Goal: Transaction & Acquisition: Purchase product/service

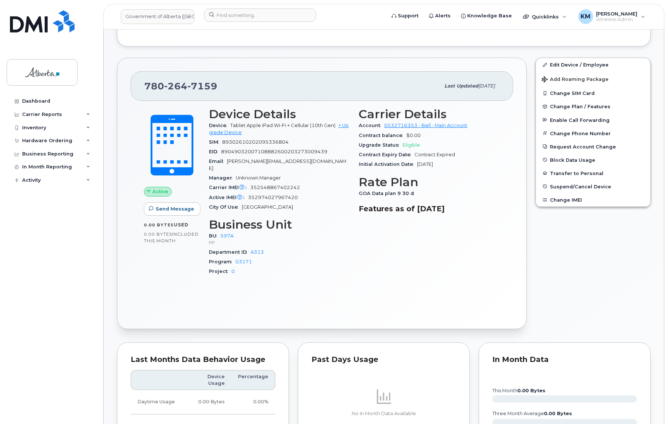
scroll to position [168, 0]
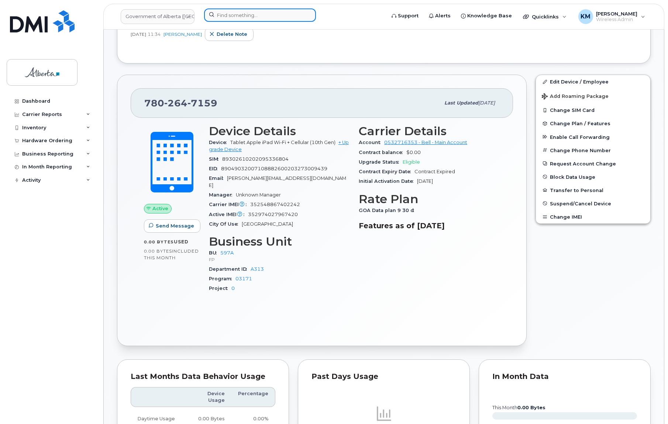
click at [250, 16] on input at bounding box center [260, 14] width 112 height 13
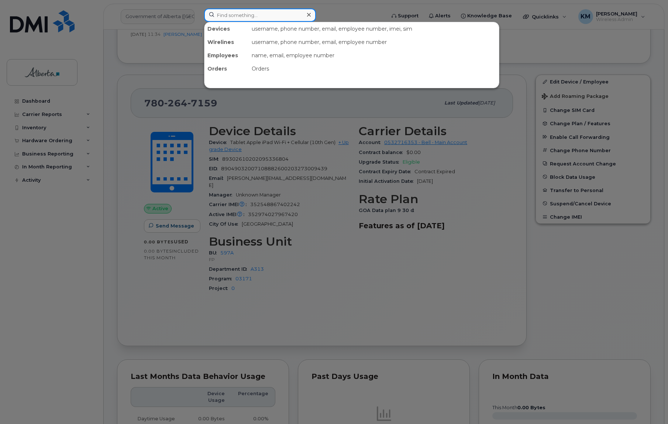
click at [226, 14] on input at bounding box center [260, 14] width 112 height 13
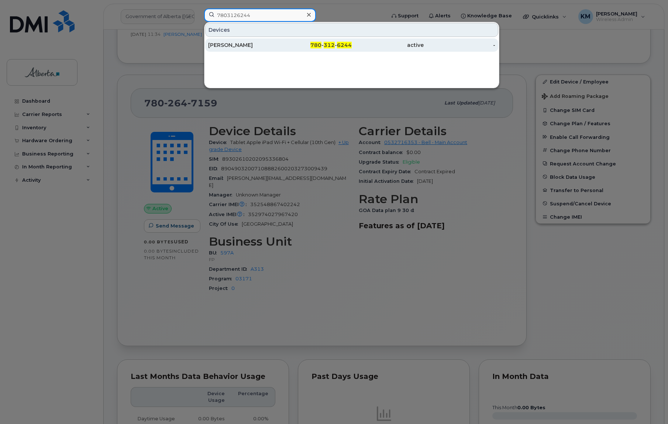
type input "7803126244"
click at [237, 45] on div "Kelsey Otten" at bounding box center [244, 44] width 72 height 7
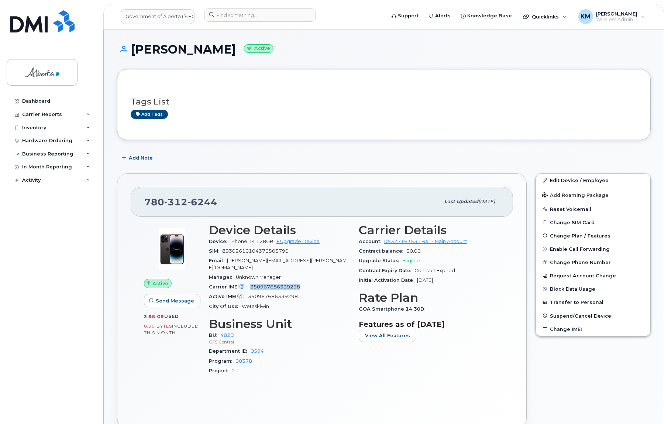
drag, startPoint x: 306, startPoint y: 278, endPoint x: 248, endPoint y: 278, distance: 57.6
click at [248, 282] on div "Carrier IMEI Carrier IMEI is reported during the last billing cycle or change o…" at bounding box center [279, 287] width 141 height 10
copy span "350967686339298"
click at [560, 181] on link "Edit Device / Employee" at bounding box center [593, 180] width 114 height 13
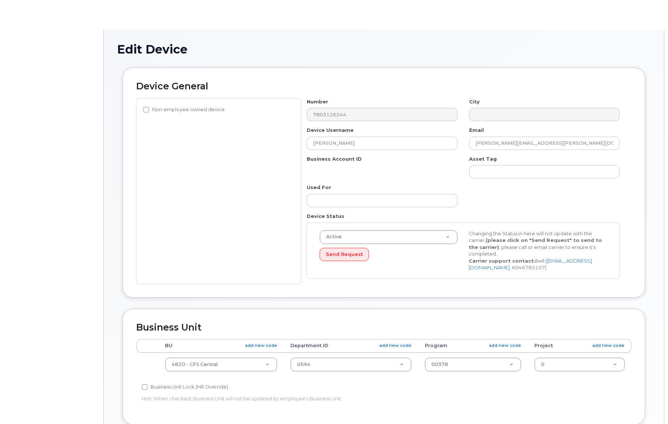
select select "4749742"
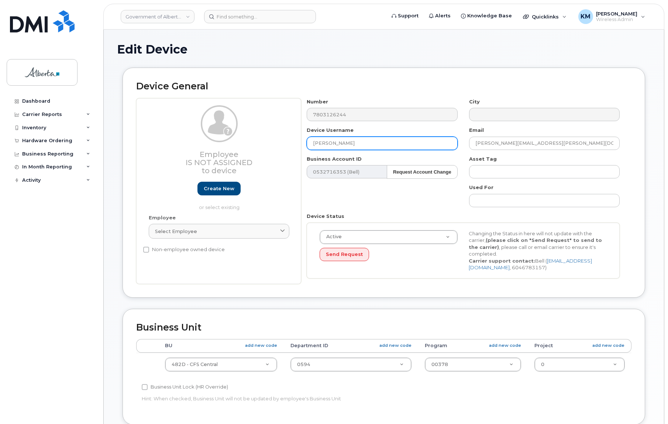
drag, startPoint x: 351, startPoint y: 140, endPoint x: 298, endPoint y: 145, distance: 52.6
click at [298, 145] on div "Employee Is not assigned to device Create new or select existing Employee Selec…" at bounding box center [383, 191] width 495 height 186
paste input "[PERSON_NAME]"
type input "[PERSON_NAME]"
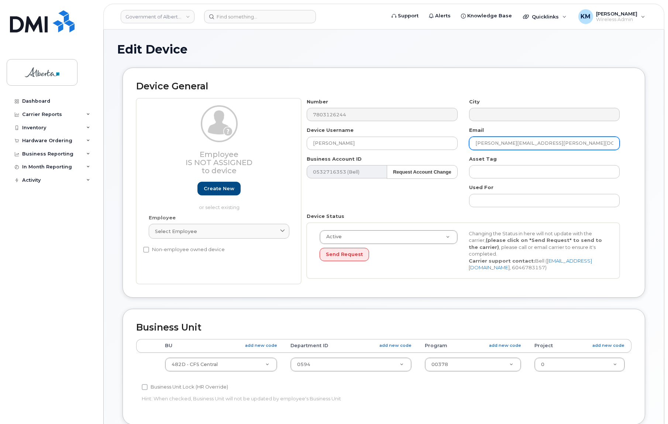
drag, startPoint x: 558, startPoint y: 142, endPoint x: 517, endPoint y: 144, distance: 41.4
click at [440, 145] on div "Number 7803126244 City Device Username [PERSON_NAME] Email [EMAIL_ADDRESS][PERS…" at bounding box center [463, 191] width 325 height 186
paste input "Avneet Z Kaur"
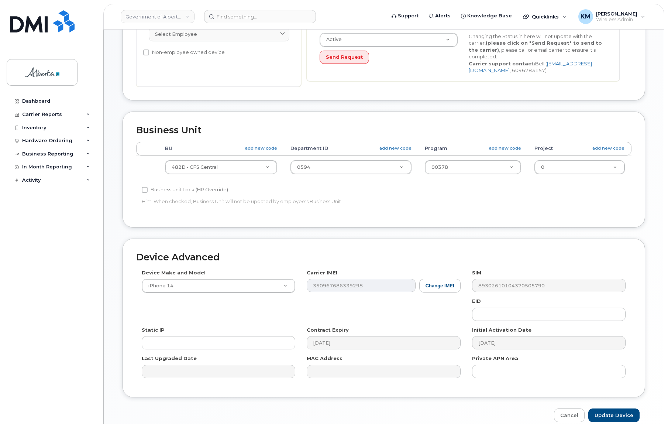
scroll to position [231, 0]
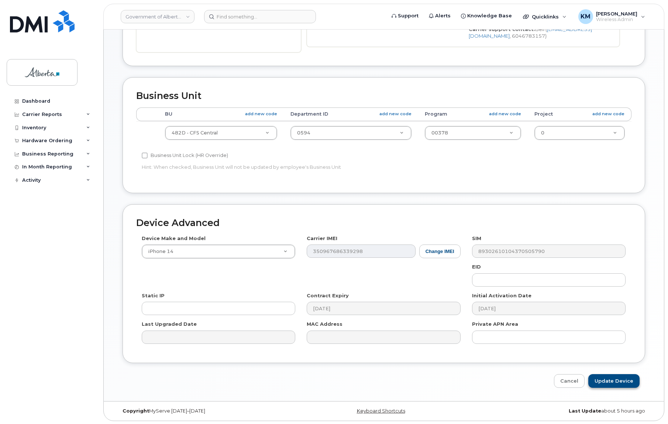
type input "Avneet.Z.Kaur@gov.ab.ca"
click at [608, 383] on input "Update Device" at bounding box center [613, 381] width 51 height 14
type input "Saving..."
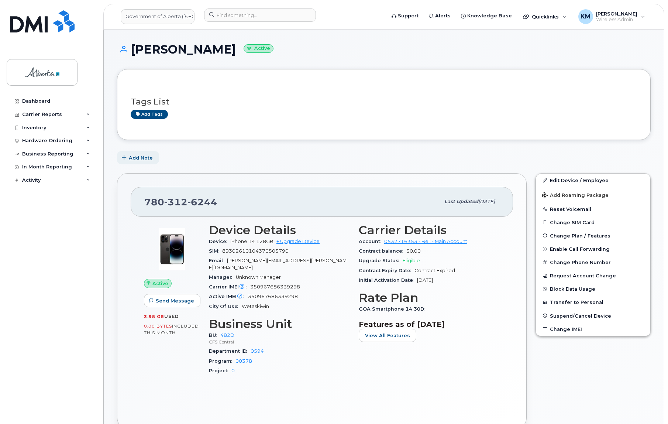
click at [131, 157] on span "Add Note" at bounding box center [141, 157] width 24 height 7
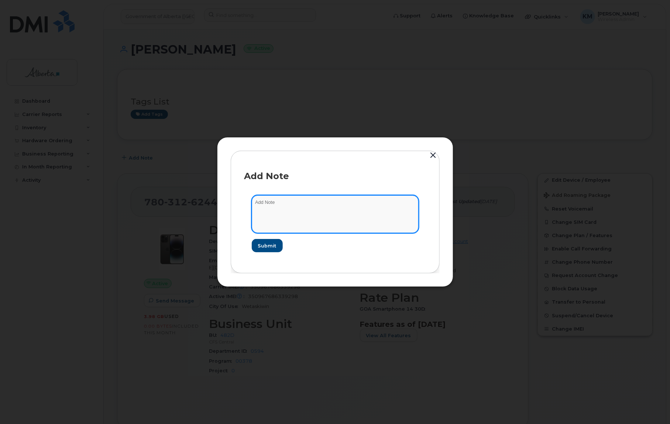
click at [295, 203] on textarea at bounding box center [335, 214] width 167 height 38
paste textarea "Device Plan Reassign - (1) 7803126244 iPhone 14 350967686339298 DJ09275T4R Kels…"
type textarea "Device Plan Reassign - (1) 7803126244 iPhone 14 350967686339298 DJ09275T4R Kels…"
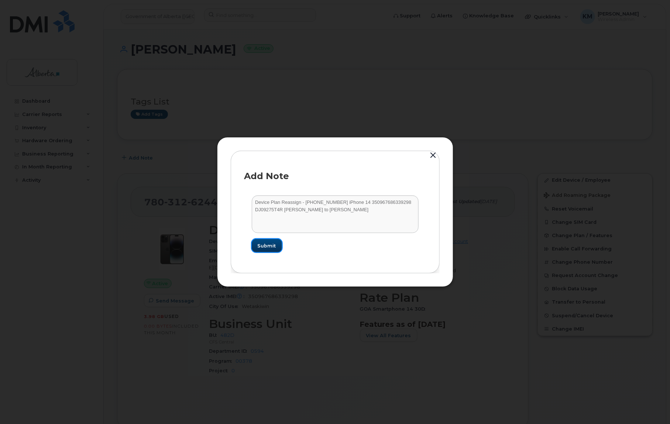
click at [266, 247] on span "Submit" at bounding box center [267, 245] width 18 height 7
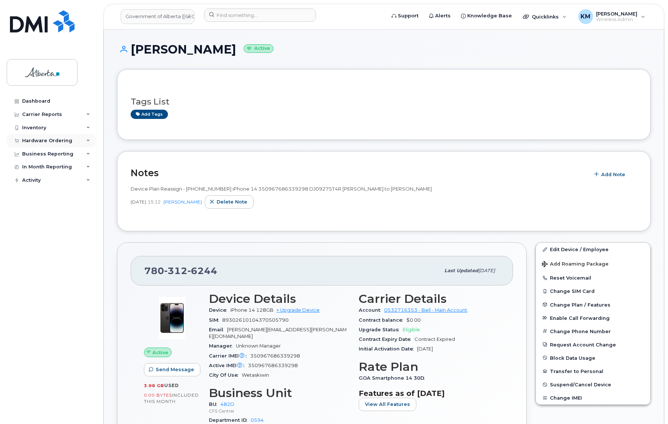
click at [55, 138] on div "Hardware Ordering" at bounding box center [47, 141] width 50 height 6
click at [44, 169] on link "Orders" at bounding box center [58, 168] width 76 height 14
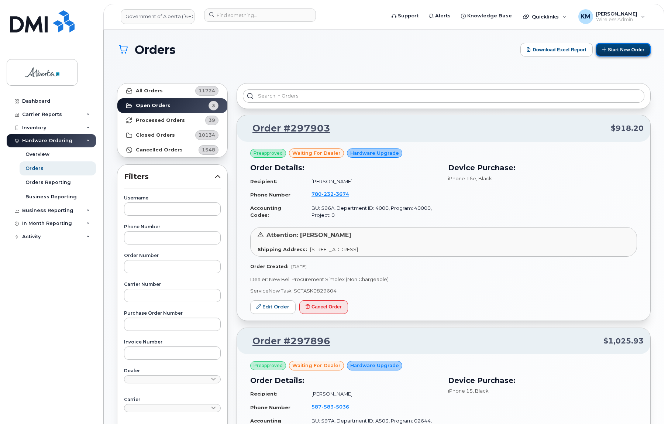
click at [628, 46] on button "Start New Order" at bounding box center [623, 50] width 55 height 14
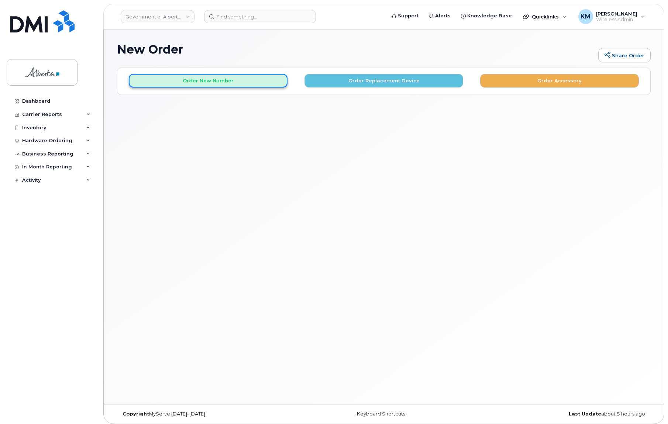
click at [233, 82] on button "Order New Number" at bounding box center [208, 81] width 159 height 14
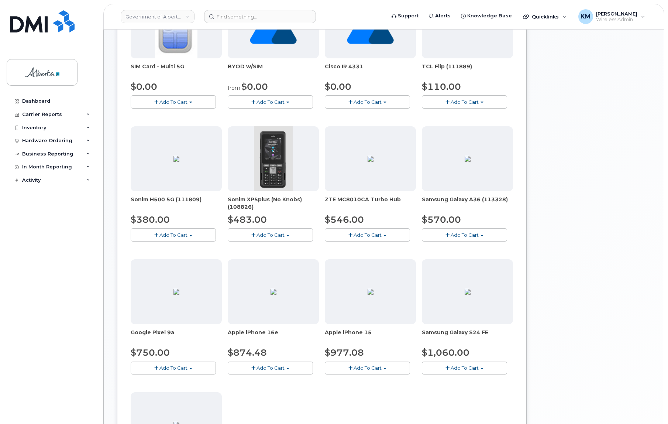
scroll to position [168, 0]
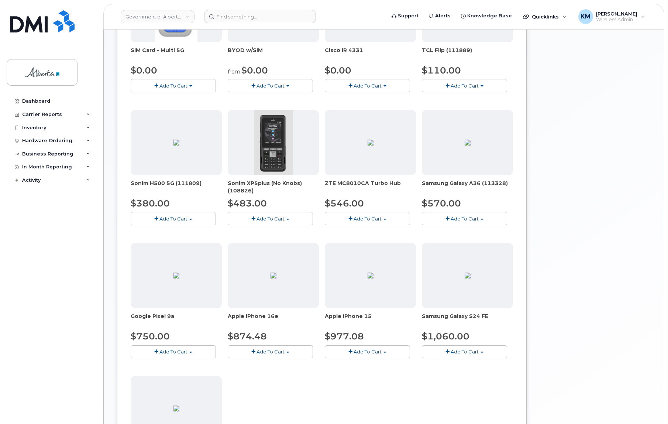
click at [361, 354] on button "Add To Cart" at bounding box center [367, 351] width 85 height 13
click at [362, 371] on link "$977.08 - 30-day activation (128GB model)" at bounding box center [387, 374] width 120 height 9
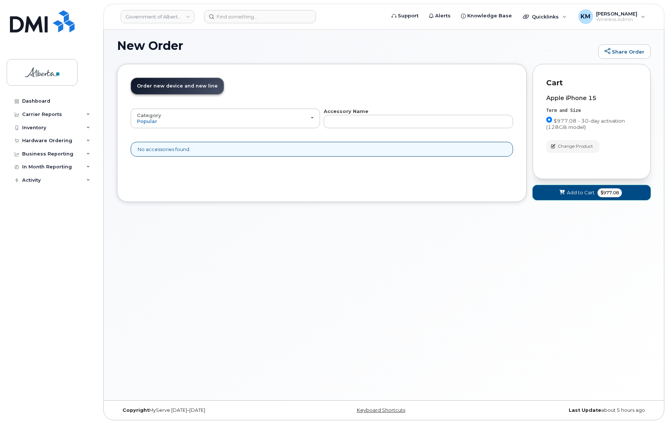
click at [540, 197] on button "Add to Cart $977.08" at bounding box center [592, 192] width 118 height 15
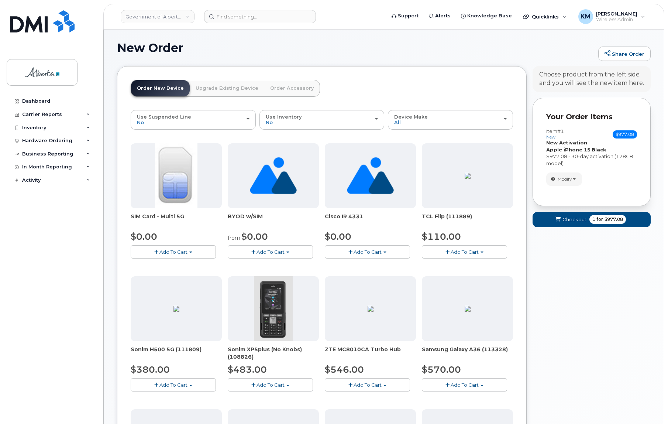
scroll to position [0, 0]
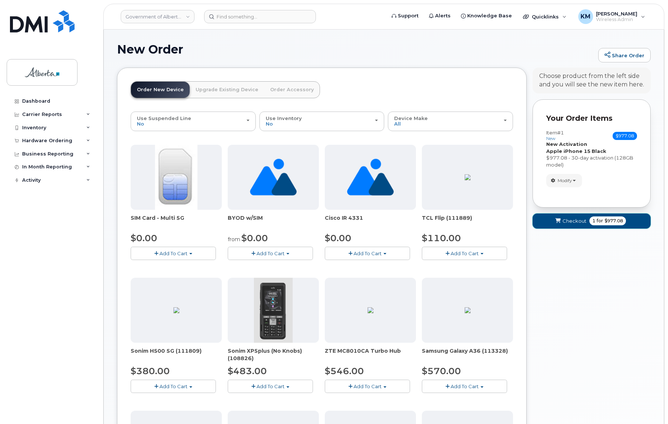
click at [545, 224] on button "Checkout 1 for $977.08" at bounding box center [592, 220] width 118 height 15
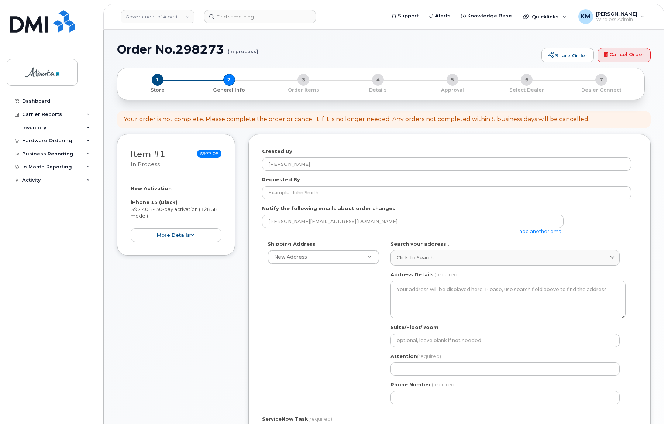
select select
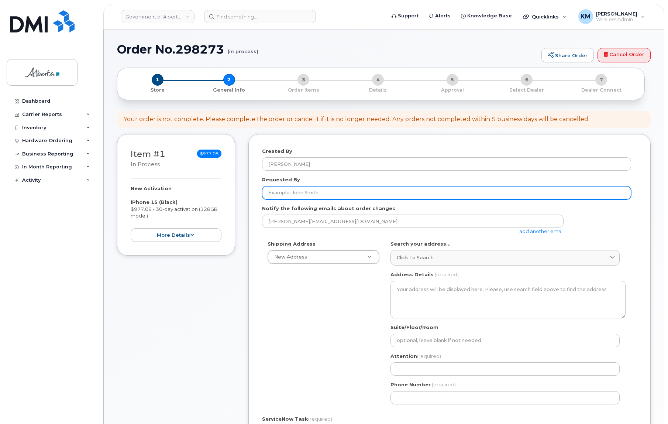
click at [284, 196] on input "Requested By" at bounding box center [446, 192] width 369 height 13
paste input "[PERSON_NAME]"
type input "[PERSON_NAME]"
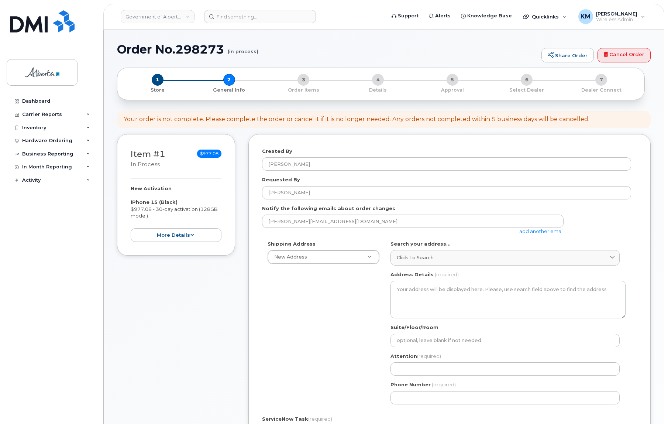
click at [529, 231] on link "add another email" at bounding box center [541, 231] width 44 height 6
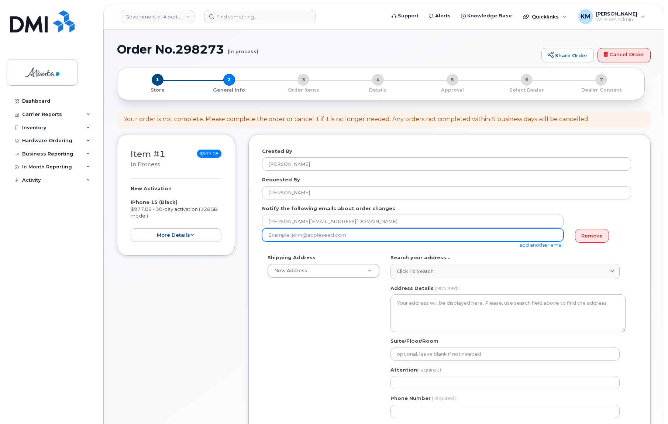
paste input "[PERSON_NAME]"
type input "[PERSON_NAME]"
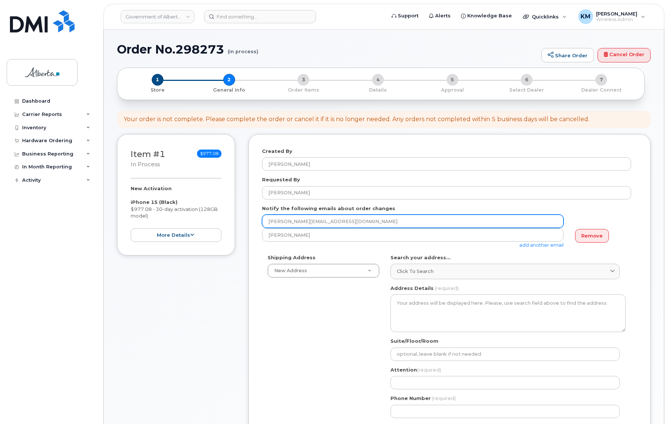
drag, startPoint x: 322, startPoint y: 222, endPoint x: 254, endPoint y: 221, distance: 68.3
click at [254, 221] on div "Created By [PERSON_NAME] Requested By [PERSON_NAME] Notify the following emails…" at bounding box center [449, 352] width 402 height 437
paste input "[PERSON_NAME]"
type input "[PERSON_NAME][EMAIL_ADDRESS][PERSON_NAME][DOMAIN_NAME]"
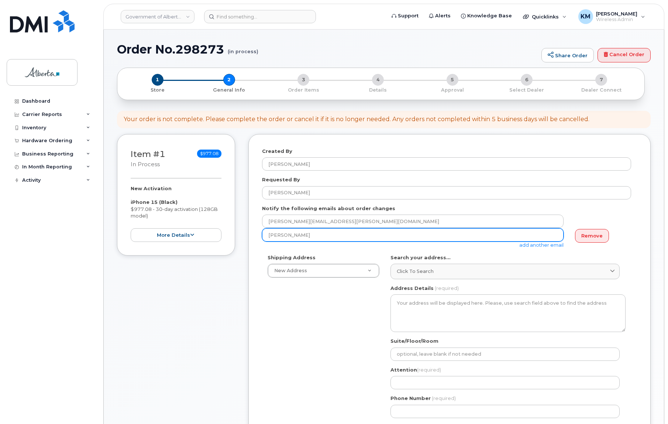
click at [324, 236] on input "[PERSON_NAME]" at bounding box center [413, 234] width 302 height 13
type input "Connie.Dejong@gov.ab.ca"
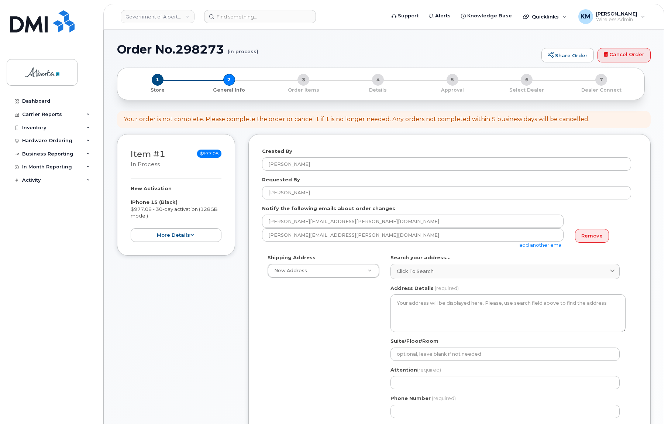
click at [524, 244] on link "add another email" at bounding box center [541, 245] width 44 height 6
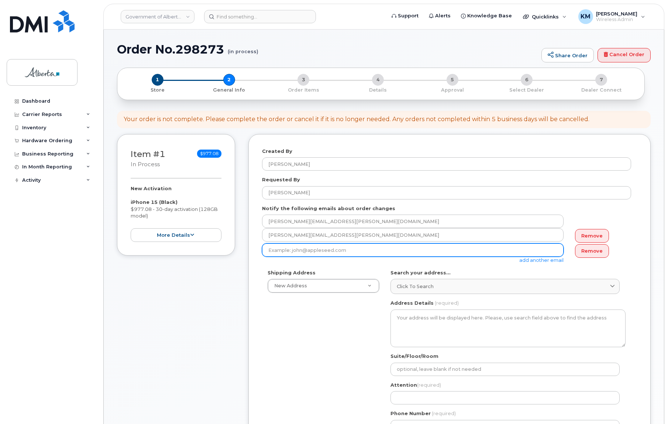
click at [339, 251] on input "email" at bounding box center [413, 249] width 302 height 13
paste input "[PERSON_NAME]"
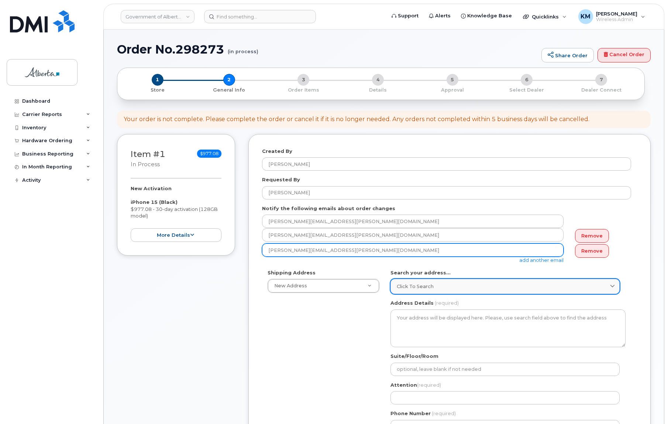
type input "Hollie.Bauer@gov.ab.ca"
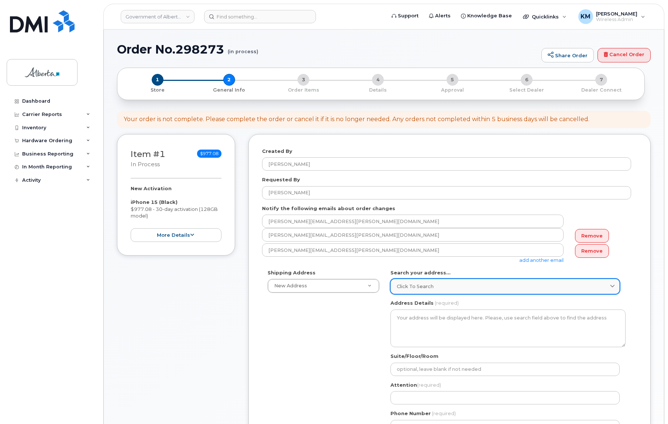
click at [409, 286] on span "Click to search" at bounding box center [415, 286] width 37 height 7
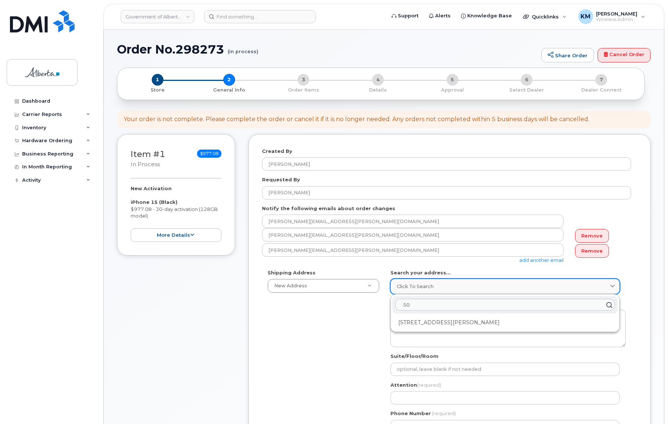
type input "5"
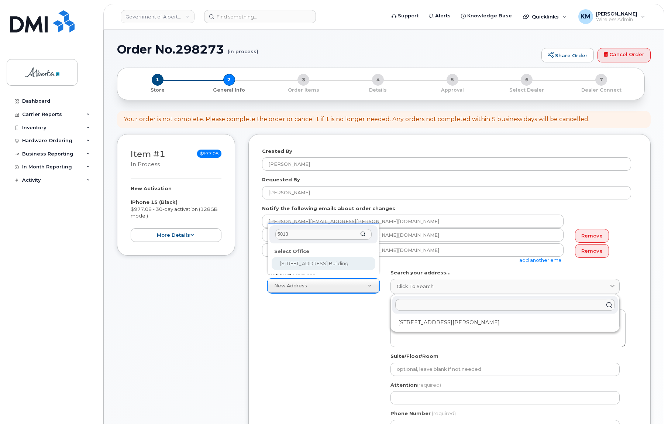
type input "5013"
select select
type textarea "5013 - 51 Street Cold Lake Alberta T9M1P3"
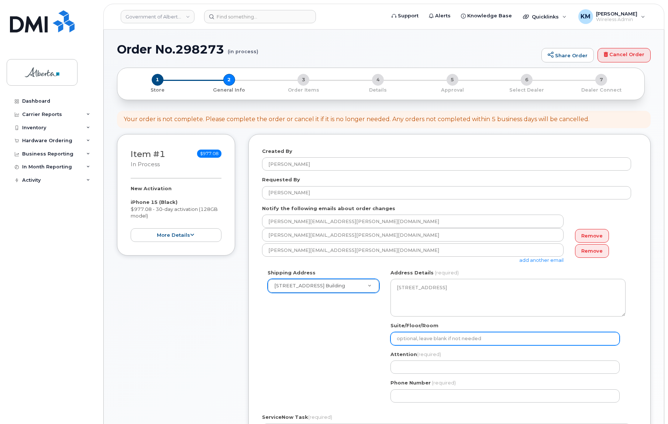
click at [436, 334] on input "Suite/Floor/Room" at bounding box center [505, 338] width 229 height 13
select select
type input "M"
select select
type input "Ma"
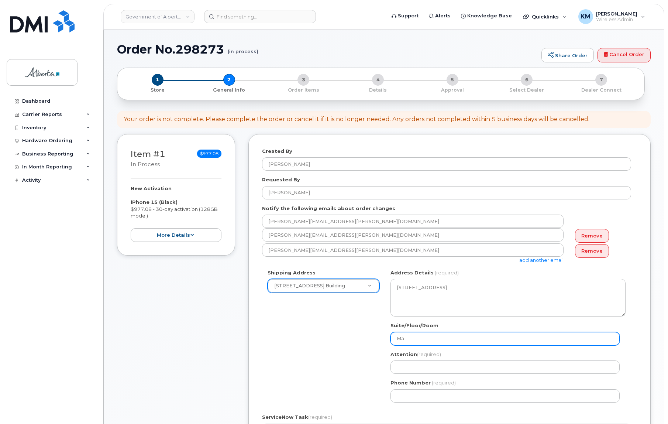
select select
type input "Mai"
select select
type input "Main"
select select
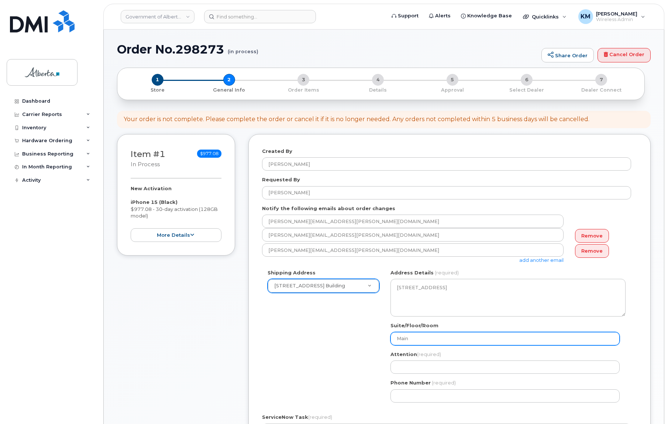
type input "Main F"
select select
type input "Main Fl"
select select
type input "Main Flo"
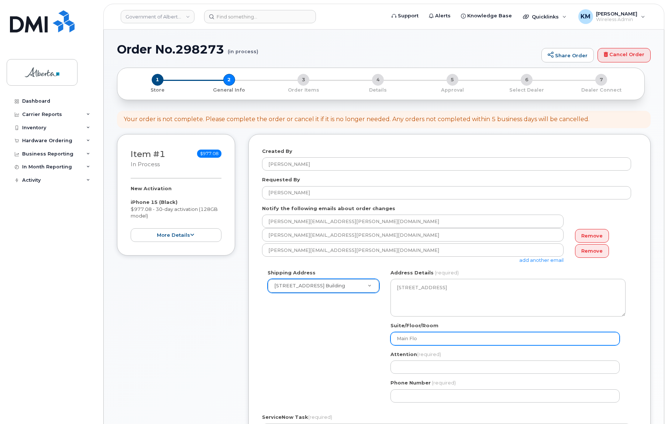
select select
type input "Main Floo"
select select
type input "Main Floor"
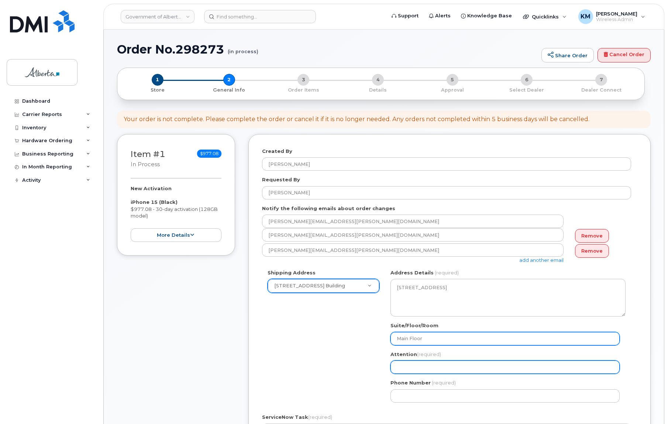
paste input "[PERSON_NAME]"
select select
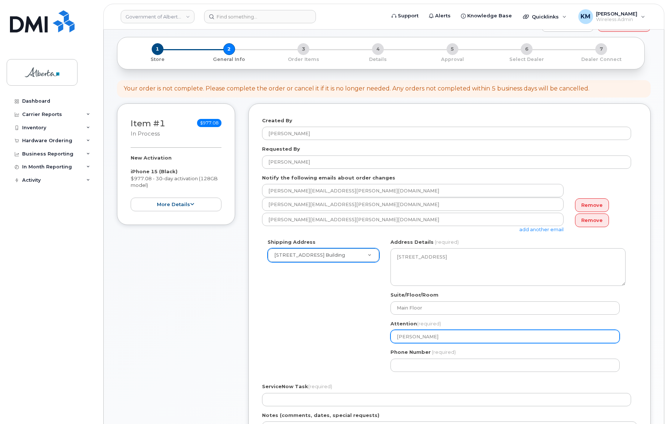
scroll to position [33, 0]
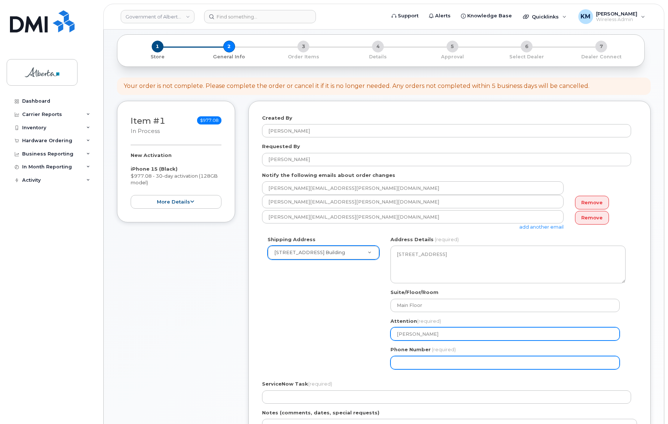
type input "[PERSON_NAME]"
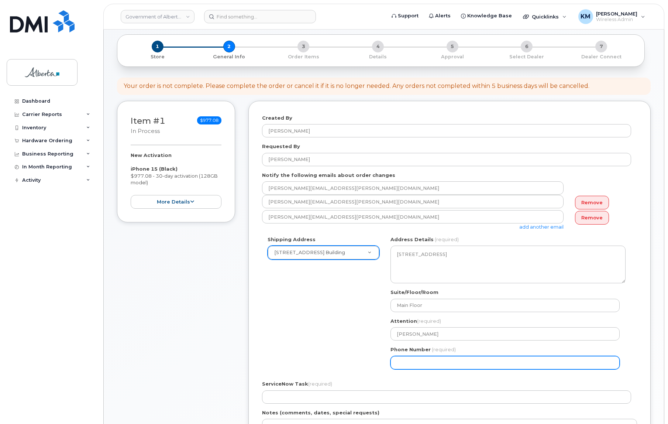
click at [430, 361] on input "Phone Number" at bounding box center [505, 362] width 229 height 13
select select
type input "780815406"
select select
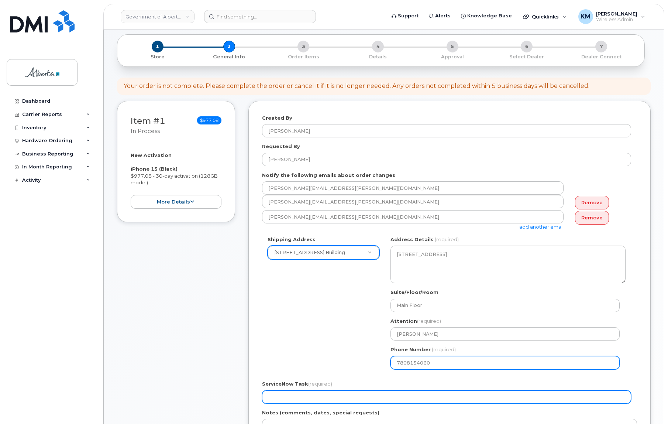
type input "7808154060"
click at [391, 396] on input "ServiceNow Task (required)" at bounding box center [446, 396] width 369 height 13
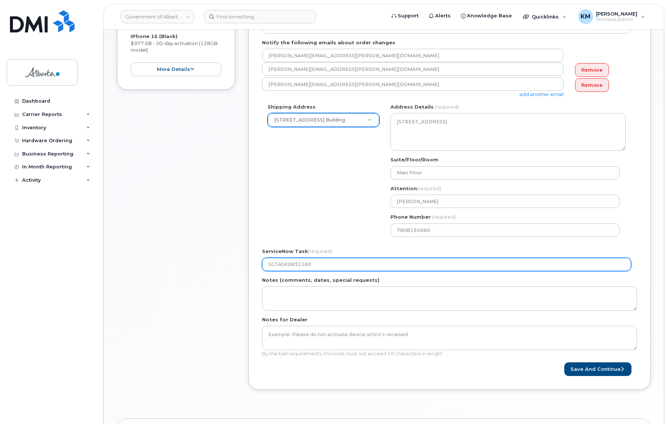
scroll to position [168, 0]
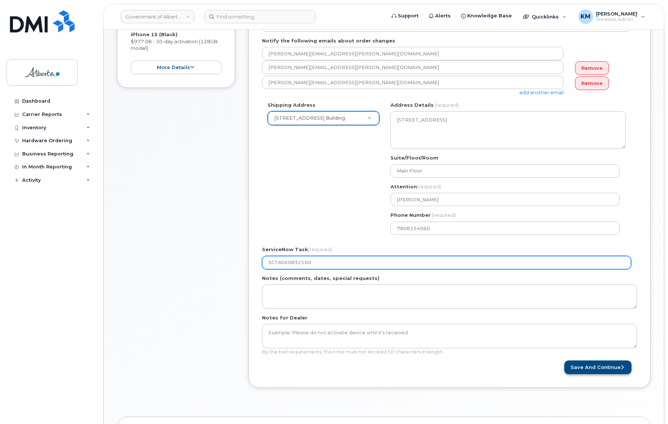
type input "SCTASK0832160"
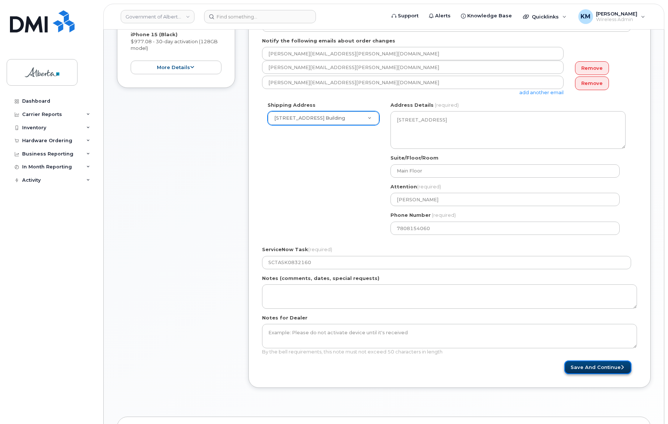
click at [583, 365] on button "Save and Continue" at bounding box center [597, 367] width 67 height 14
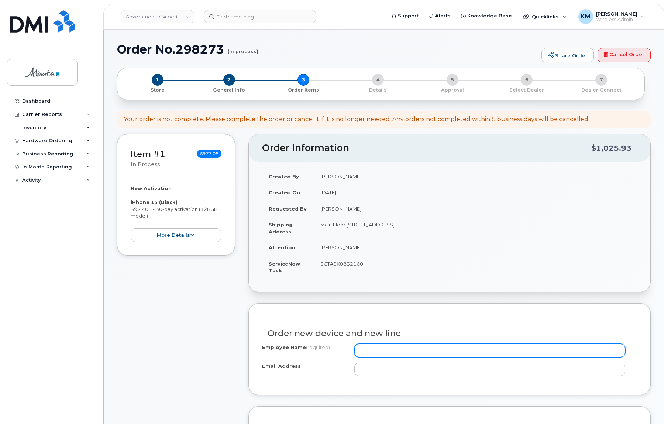
click at [387, 351] on input "Employee Name (required)" at bounding box center [489, 350] width 271 height 13
paste input "[PERSON_NAME]"
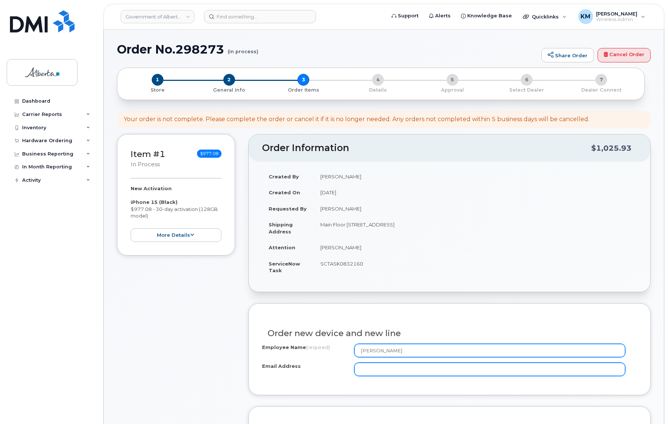
type input "[PERSON_NAME]"
paste input "[PERSON_NAME]"
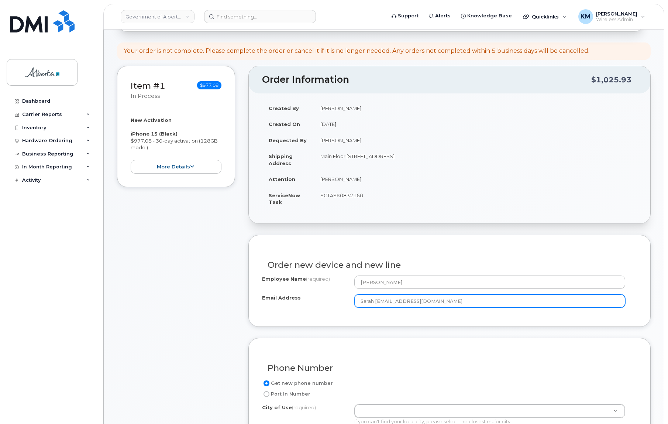
scroll to position [134, 0]
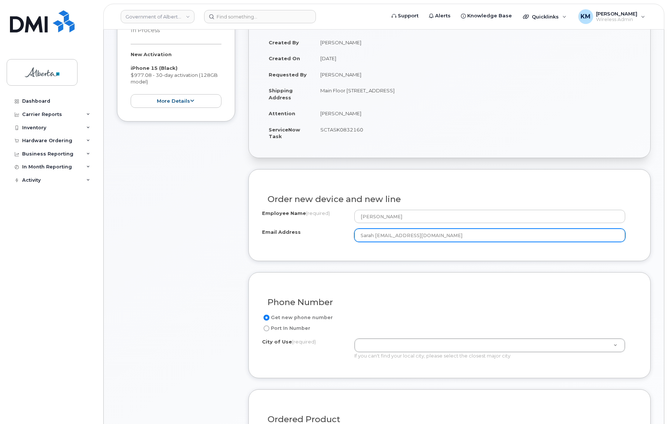
click at [377, 233] on input "Sarah Mombourquette@gov.ab.ca" at bounding box center [489, 235] width 271 height 13
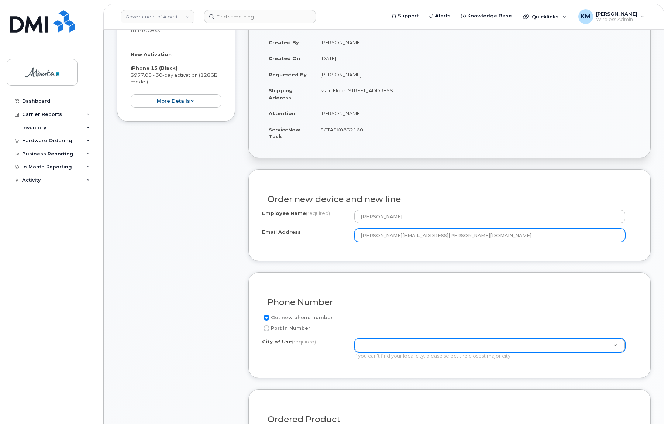
type input "[PERSON_NAME][EMAIL_ADDRESS][PERSON_NAME][DOMAIN_NAME]"
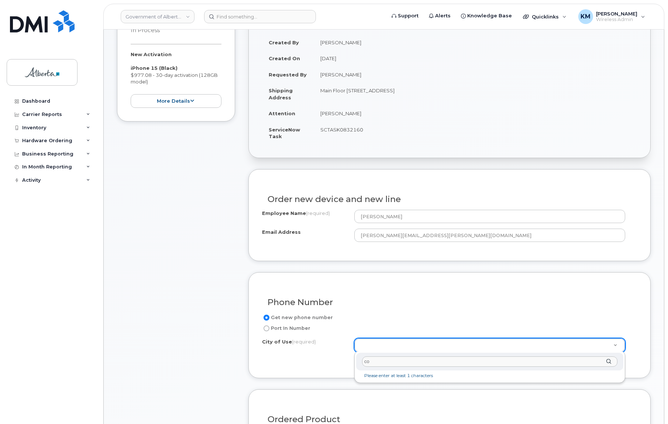
type input "c"
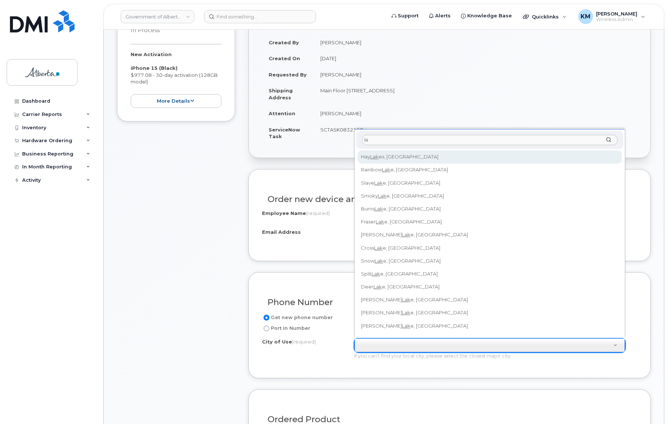
type input "l"
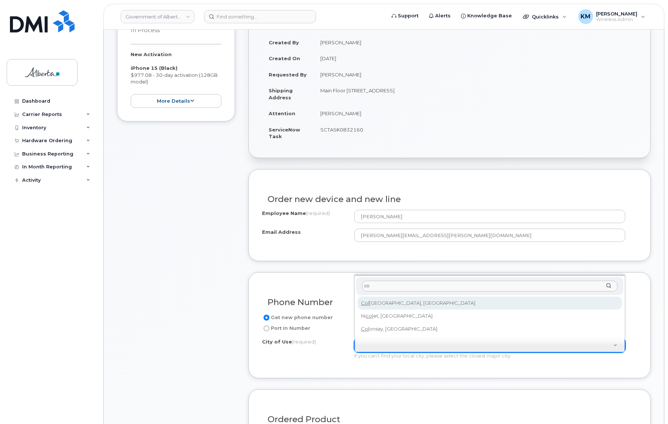
type input "c"
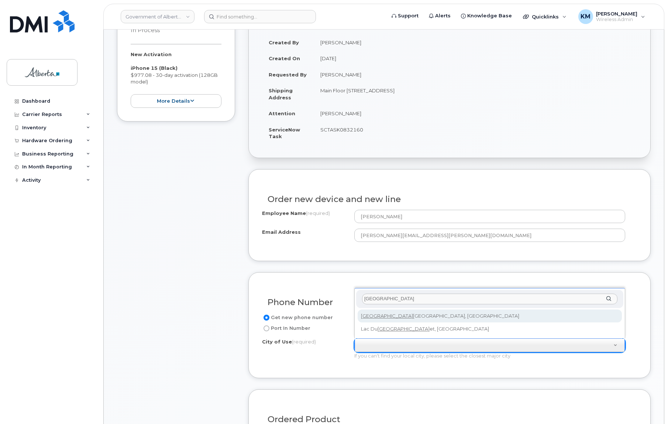
type input "bonn"
type input "61"
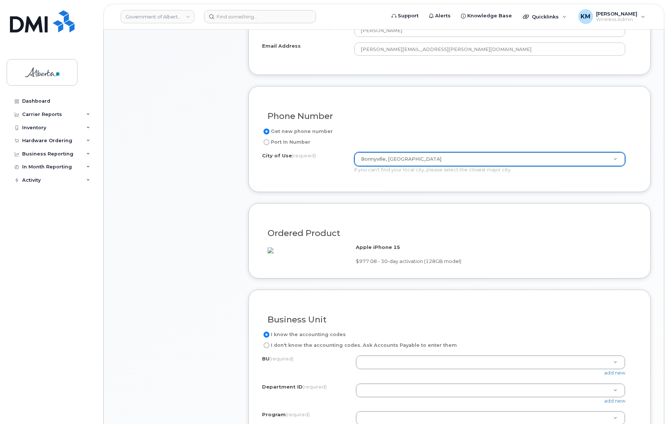
scroll to position [369, 0]
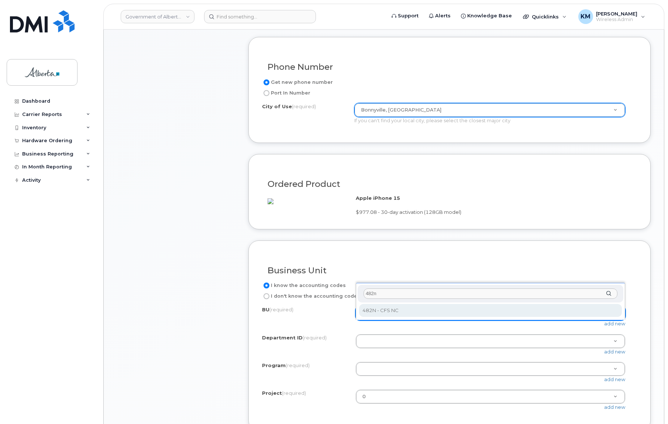
type input "482n"
select select "482N"
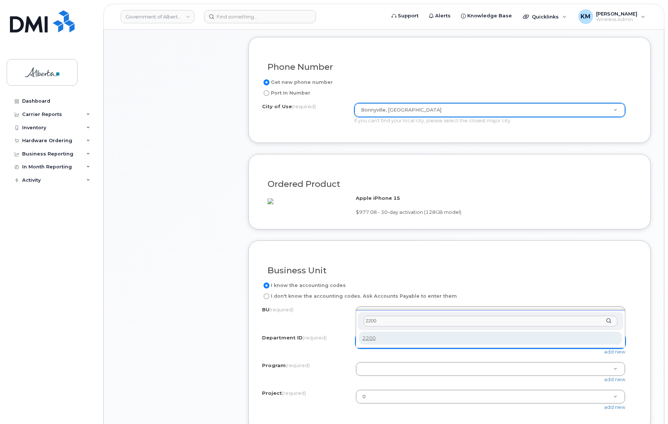
type input "2200"
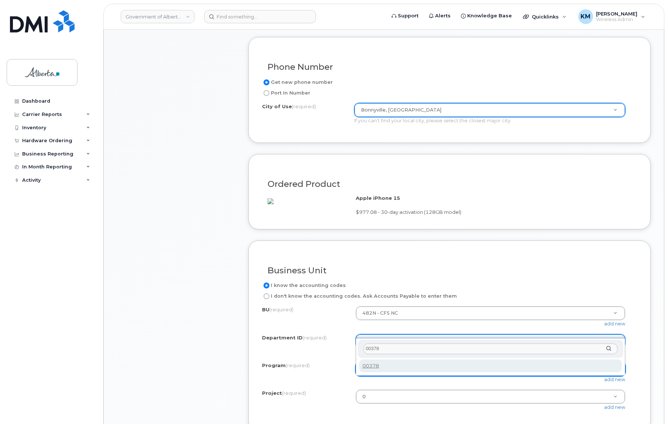
type input "00378"
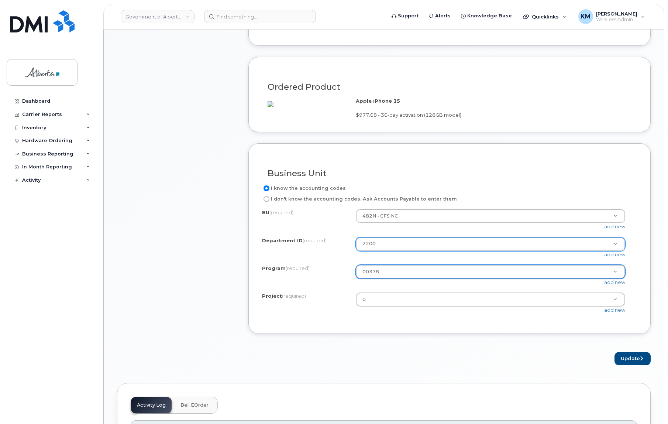
scroll to position [470, 0]
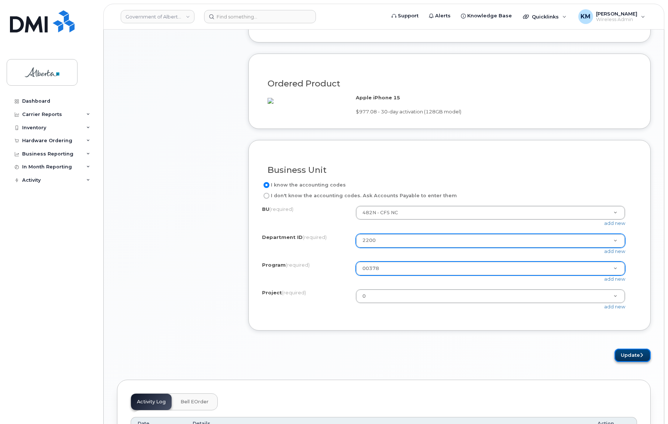
click at [618, 362] on button "Update" at bounding box center [633, 355] width 36 height 14
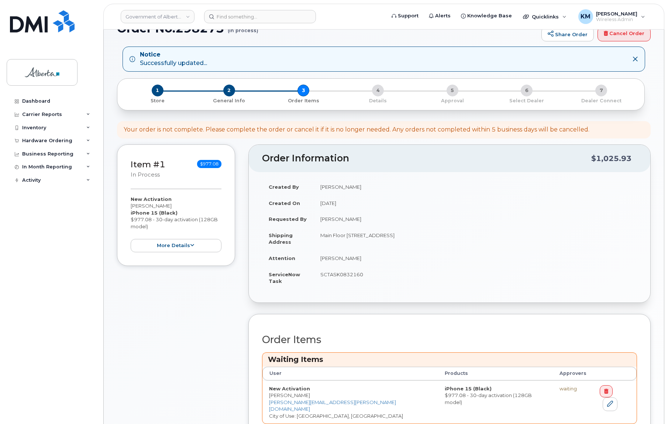
scroll to position [100, 0]
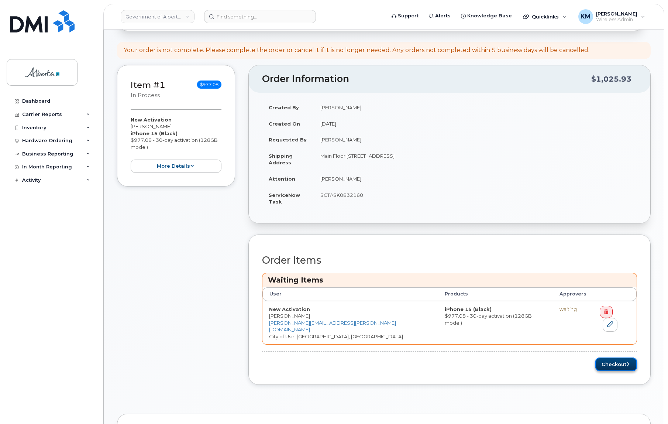
click at [616, 357] on button "Checkout" at bounding box center [616, 364] width 42 height 14
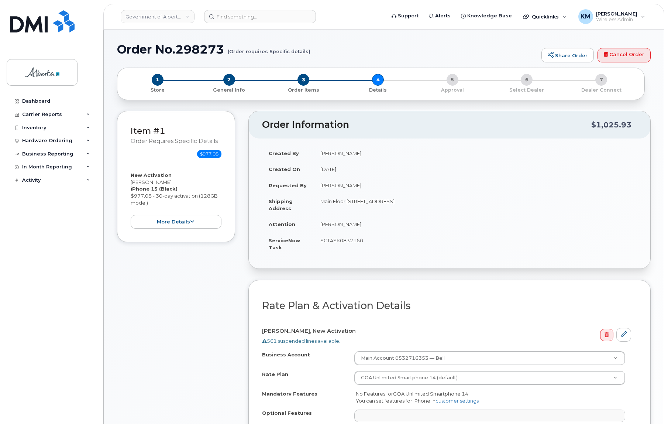
select select
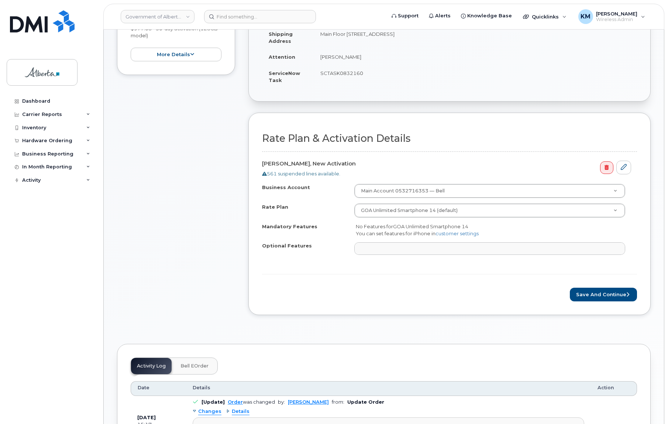
scroll to position [168, 0]
click at [594, 295] on button "Save and Continue" at bounding box center [603, 294] width 67 height 14
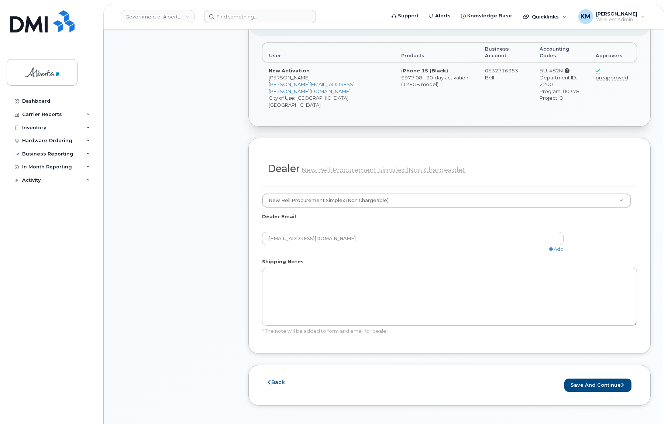
scroll to position [268, 0]
click at [592, 378] on button "Save and Continue" at bounding box center [597, 385] width 67 height 14
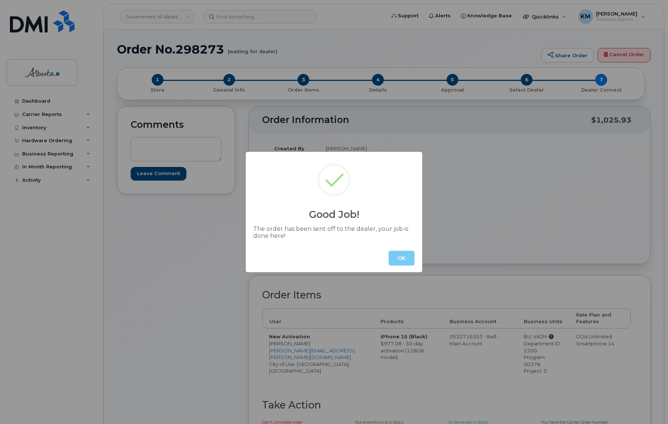
click at [404, 260] on button "OK" at bounding box center [402, 258] width 26 height 15
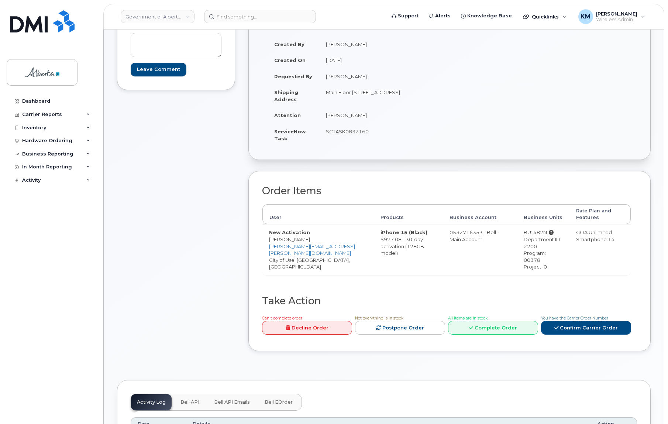
scroll to position [134, 0]
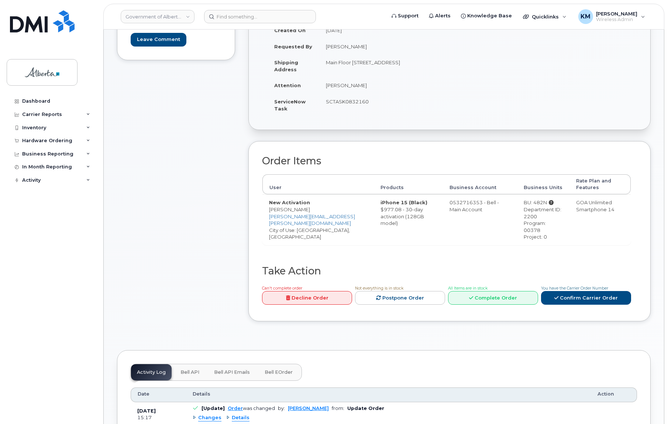
click at [184, 369] on span "Bell API" at bounding box center [190, 372] width 19 height 6
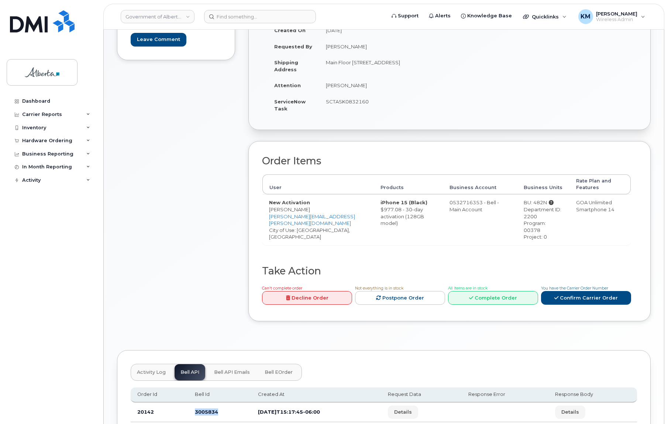
drag, startPoint x: 225, startPoint y: 405, endPoint x: 192, endPoint y: 404, distance: 33.2
click at [192, 404] on td "3005834" at bounding box center [219, 412] width 63 height 20
copy td "3005834"
